Goal: Task Accomplishment & Management: Manage account settings

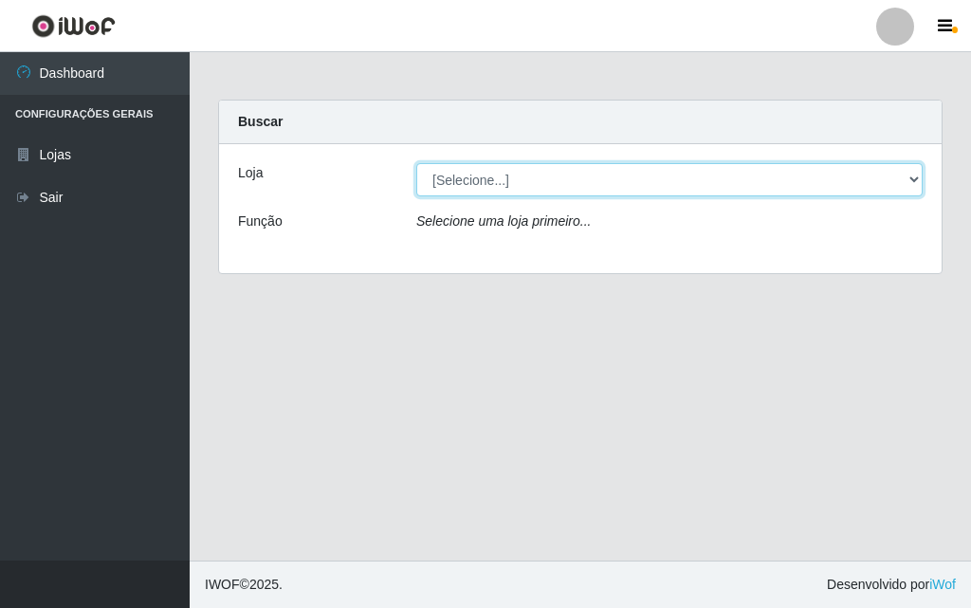
click at [475, 192] on select "[Selecione...] Divino Fogão - [GEOGRAPHIC_DATA]" at bounding box center [669, 179] width 506 height 33
select select "499"
click at [416, 163] on select "[Selecione...] Divino Fogão - [GEOGRAPHIC_DATA]" at bounding box center [669, 179] width 506 height 33
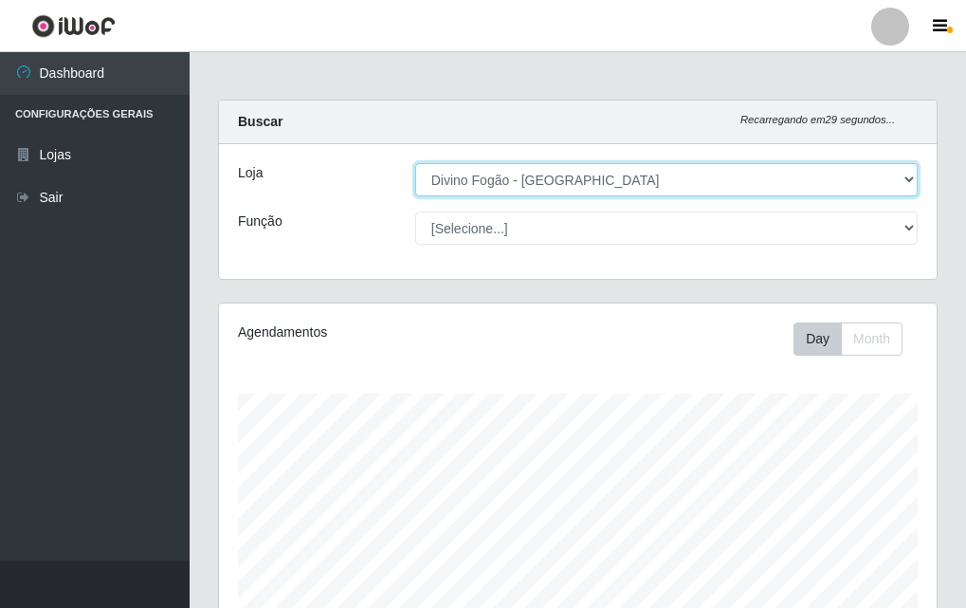
scroll to position [393, 718]
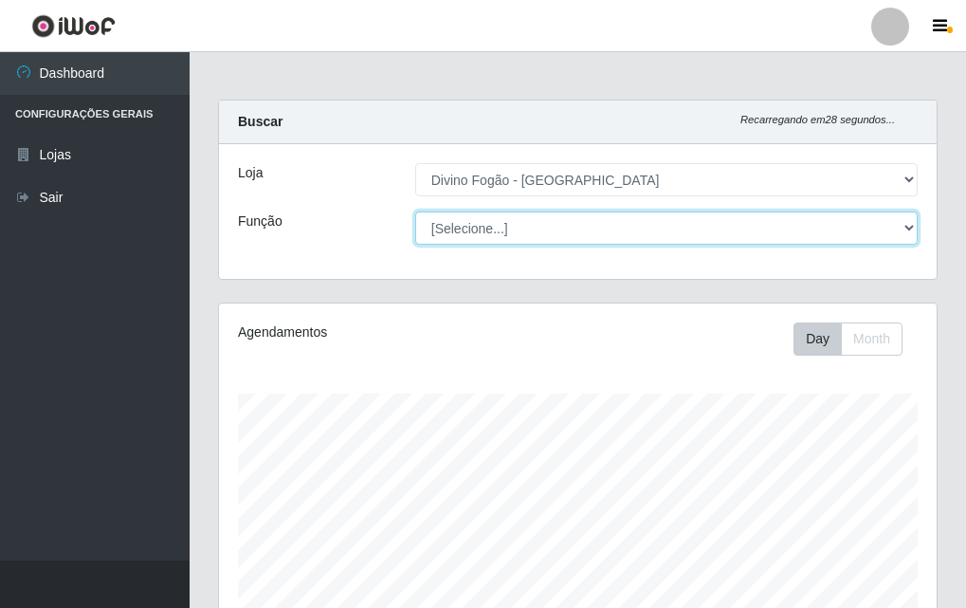
click at [548, 230] on select "[Selecione...] ASG ASG + ASG ++ Auxiliar de Cozinha Auxiliar de Cozinha + Auxil…" at bounding box center [666, 227] width 503 height 33
click at [415, 211] on select "[Selecione...] ASG ASG + ASG ++ Auxiliar de Cozinha Auxiliar de Cozinha + Auxil…" at bounding box center [666, 227] width 503 height 33
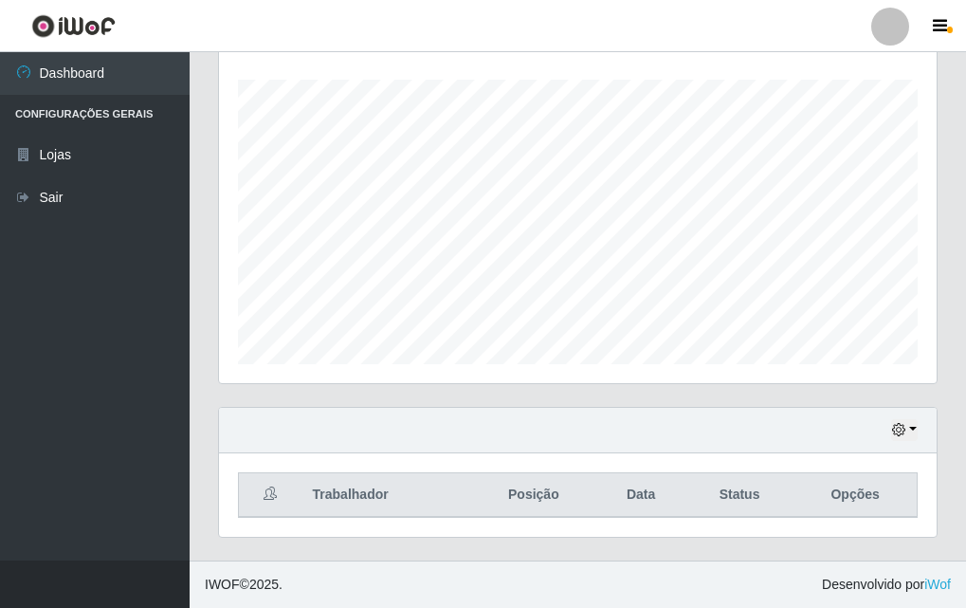
scroll to position [0, 0]
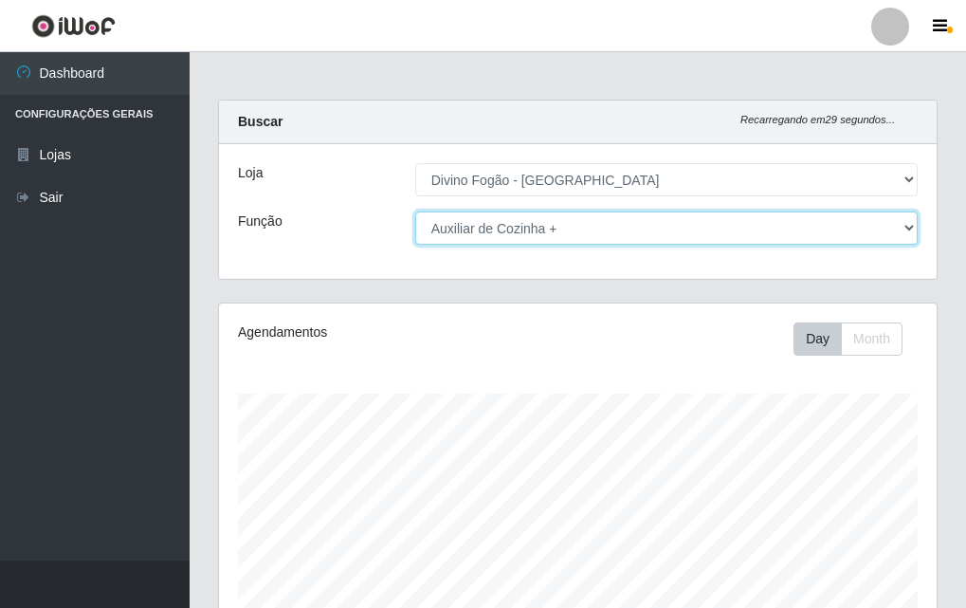
click at [631, 226] on select "[Selecione...] ASG ASG + ASG ++ Auxiliar de Cozinha Auxiliar de Cozinha + Auxil…" at bounding box center [666, 227] width 503 height 33
click at [415, 211] on select "[Selecione...] ASG ASG + ASG ++ Auxiliar de Cozinha Auxiliar de Cozinha + Auxil…" at bounding box center [666, 227] width 503 height 33
click at [568, 232] on select "[Selecione...] ASG ASG + ASG ++ Auxiliar de Cozinha Auxiliar de Cozinha + Auxil…" at bounding box center [666, 227] width 503 height 33
select select "17"
click at [415, 211] on select "[Selecione...] ASG ASG + ASG ++ Auxiliar de Cozinha Auxiliar de Cozinha + Auxil…" at bounding box center [666, 227] width 503 height 33
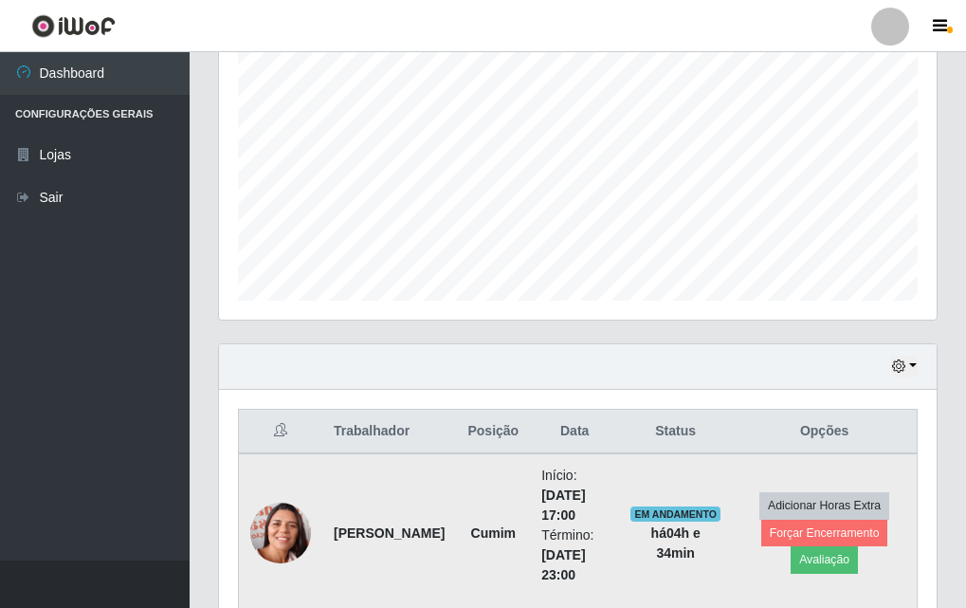
scroll to position [472, 0]
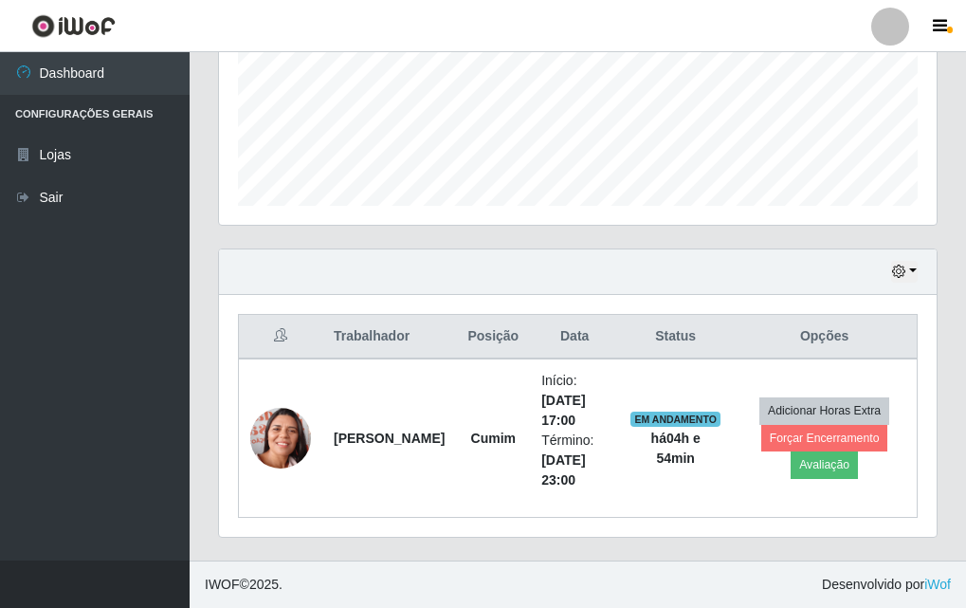
click at [169, 238] on ul "Dashboard Configurações Gerais Lojas Sair" at bounding box center [95, 306] width 190 height 508
drag, startPoint x: 324, startPoint y: 589, endPoint x: 331, endPoint y: 551, distance: 38.5
click at [320, 591] on footer "IWOF © 2025 . Desenvolvido por iWof" at bounding box center [578, 583] width 777 height 47
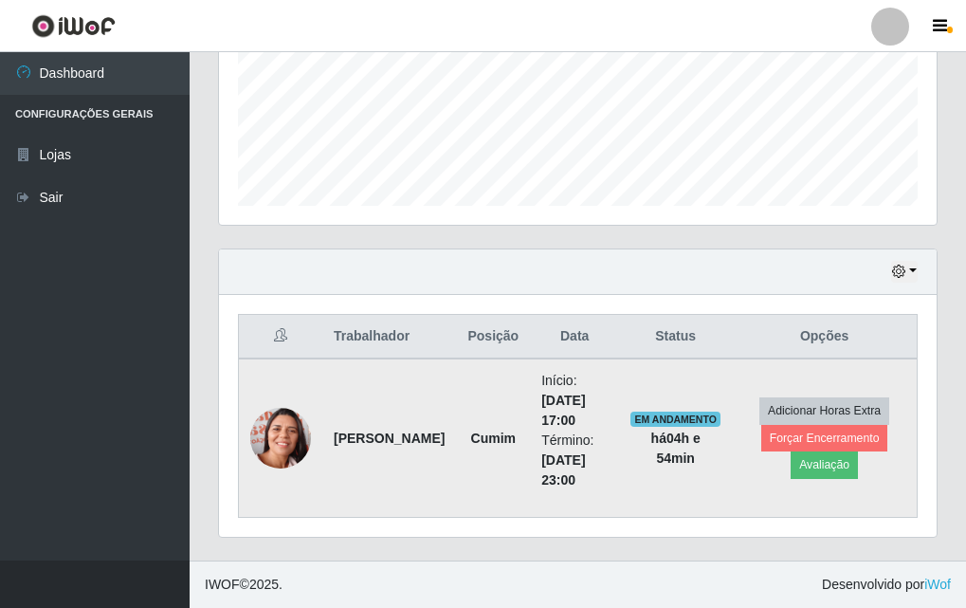
click at [344, 430] on strong "[PERSON_NAME]" at bounding box center [389, 437] width 111 height 15
copy strong "[PERSON_NAME]"
